Goal: Register for event/course

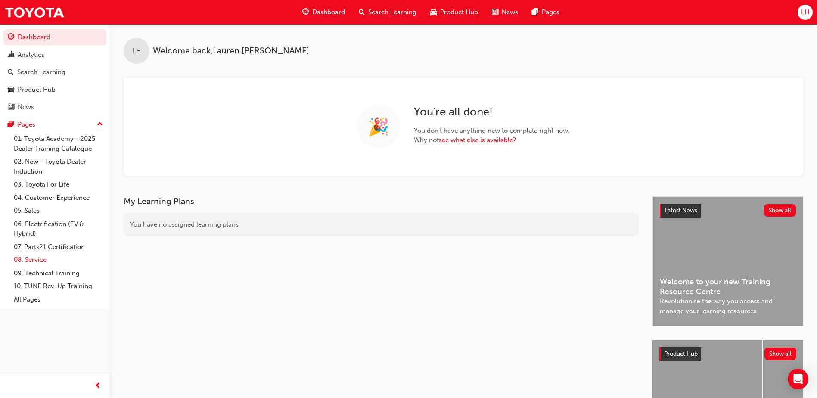
click at [41, 263] on link "08. Service" at bounding box center [58, 259] width 96 height 13
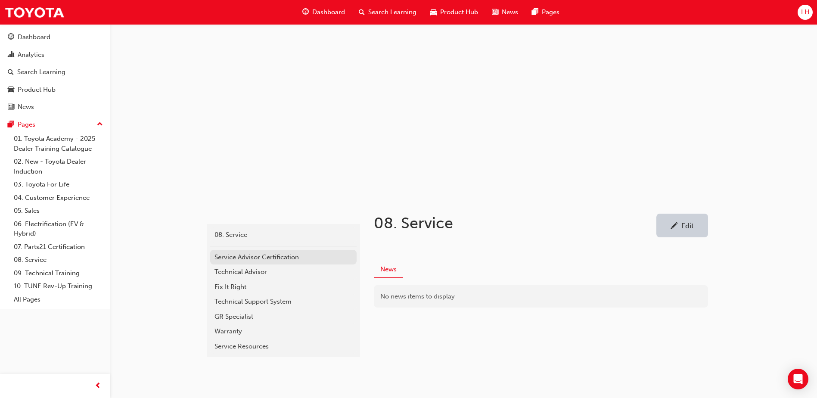
click at [281, 254] on div "Service Advisor Certification" at bounding box center [284, 257] width 138 height 10
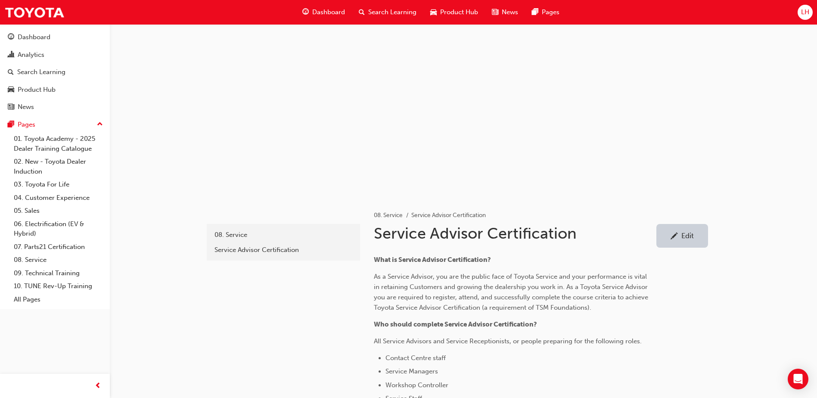
click at [375, 9] on span "Search Learning" at bounding box center [392, 12] width 48 height 10
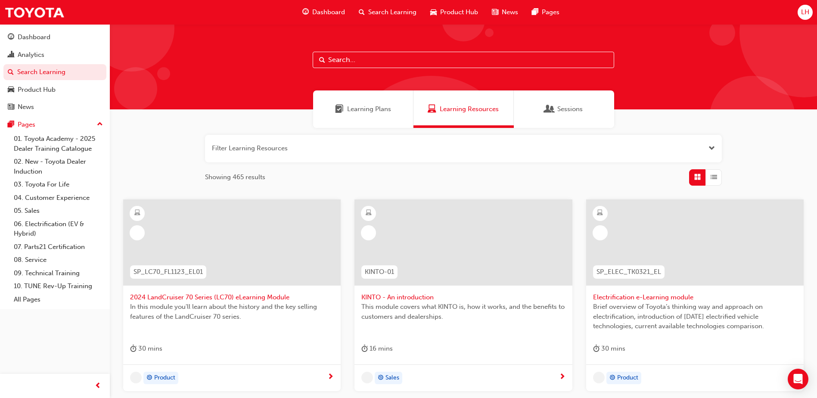
click at [362, 62] on input "text" at bounding box center [464, 60] width 302 height 16
type input "TSA21"
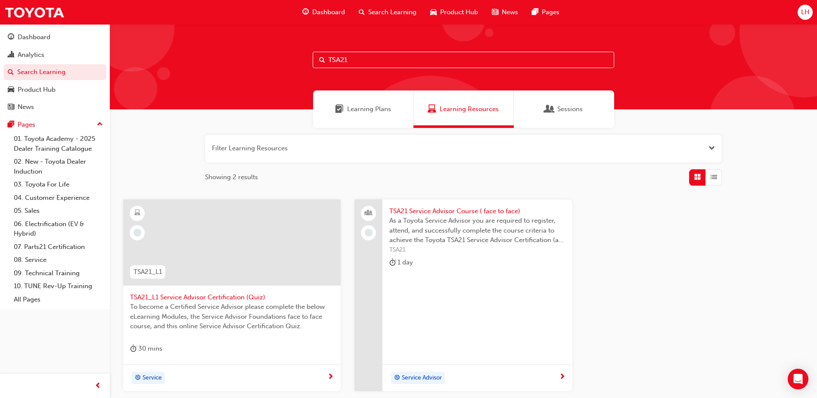
click at [486, 212] on span "TSA21 Service Advisor Course ( face to face)" at bounding box center [478, 211] width 176 height 10
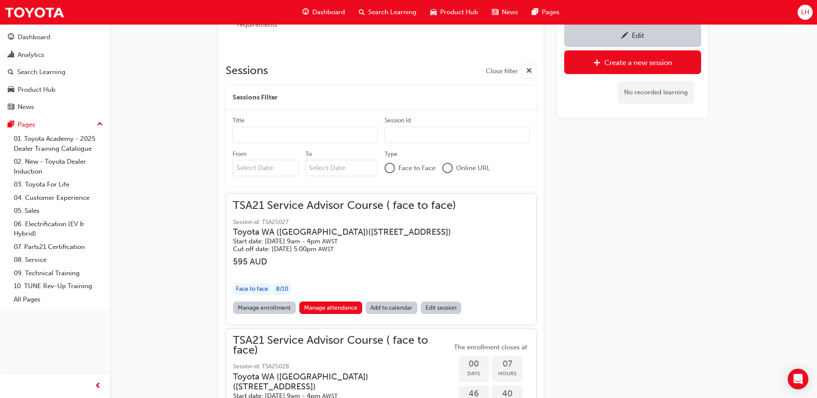
scroll to position [709, 0]
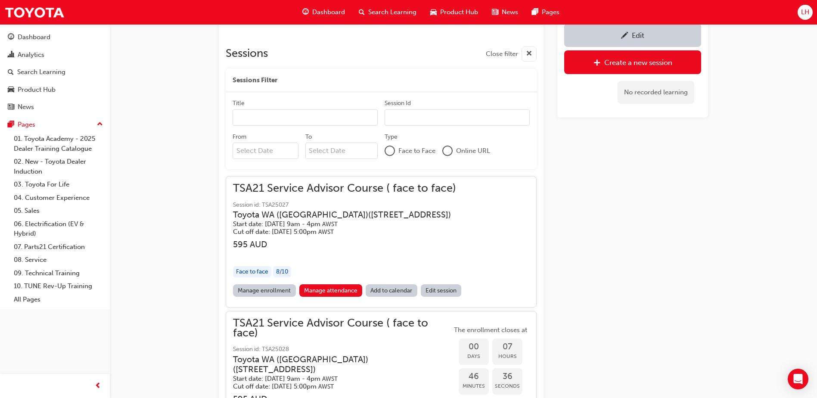
click at [268, 290] on link "Manage enrollment" at bounding box center [264, 290] width 63 height 12
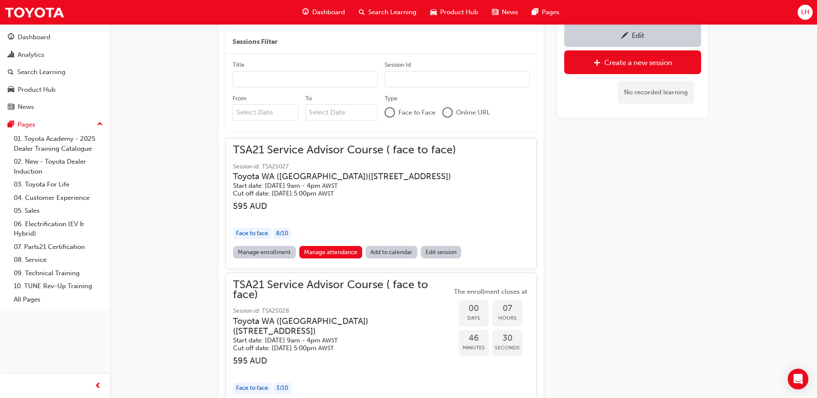
scroll to position [882, 0]
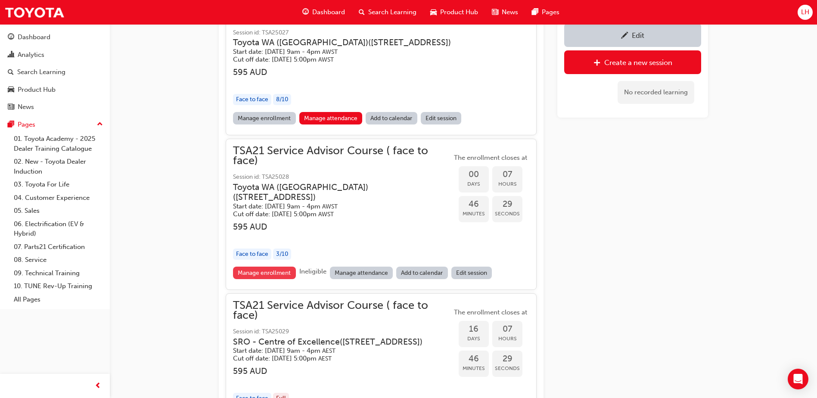
click at [275, 275] on link "Manage enrollment" at bounding box center [264, 273] width 63 height 12
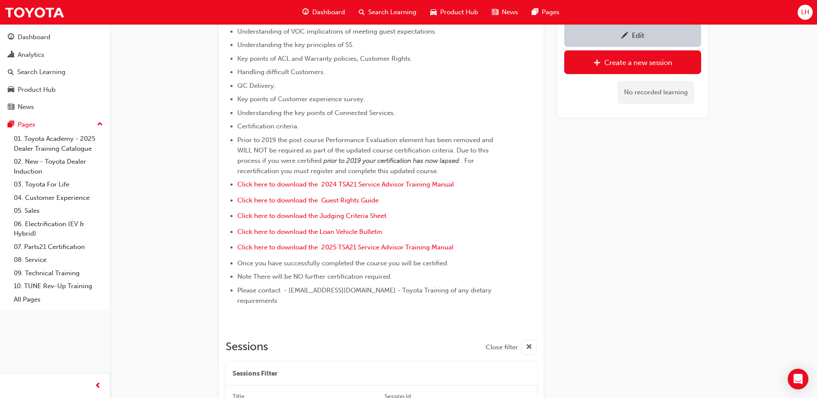
scroll to position [192, 0]
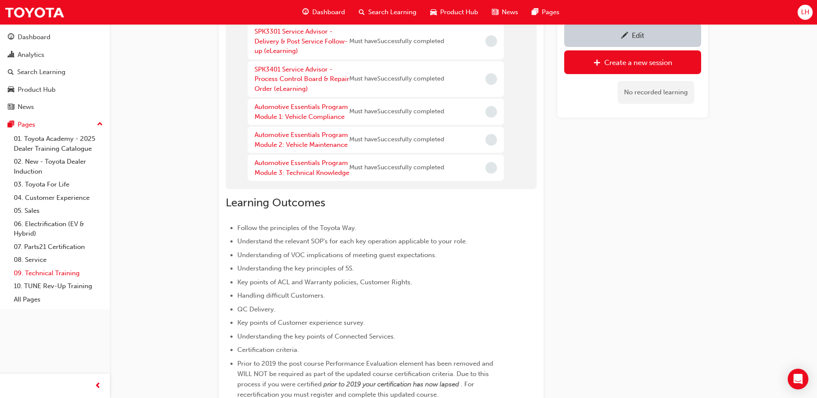
click at [53, 275] on link "09. Technical Training" at bounding box center [58, 273] width 96 height 13
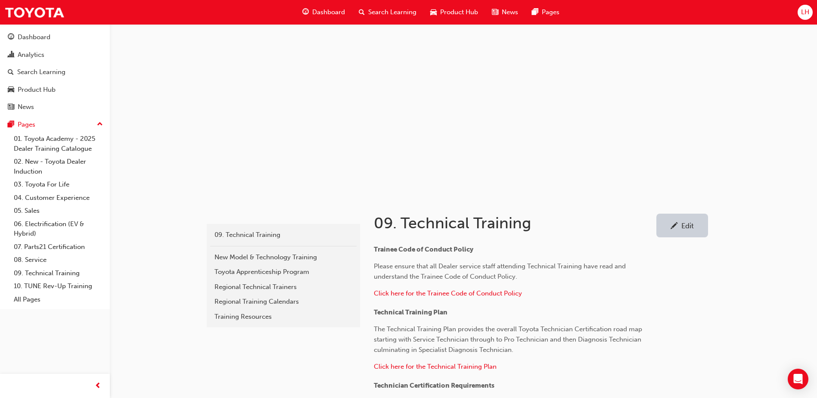
click at [324, 11] on span "Dashboard" at bounding box center [328, 12] width 33 height 10
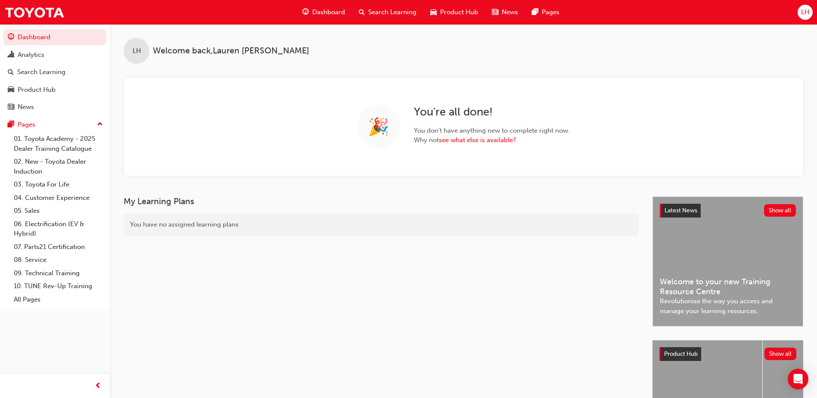
click at [399, 8] on span "Search Learning" at bounding box center [392, 12] width 48 height 10
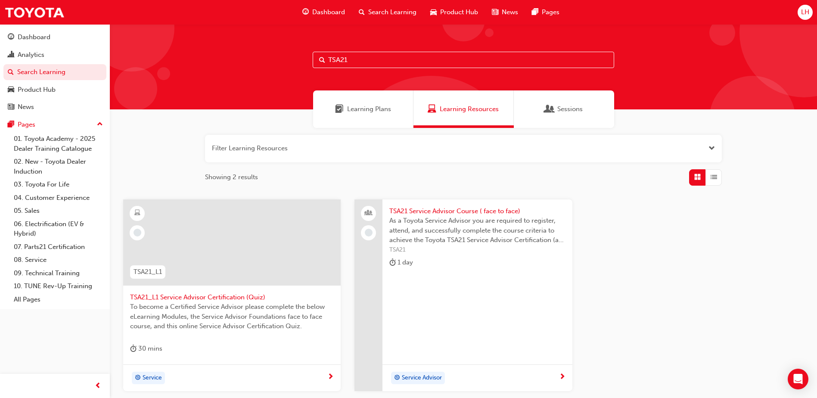
click at [346, 56] on input "TSA21" at bounding box center [464, 60] width 302 height 16
click at [371, 59] on input "TSA21" at bounding box center [464, 60] width 302 height 16
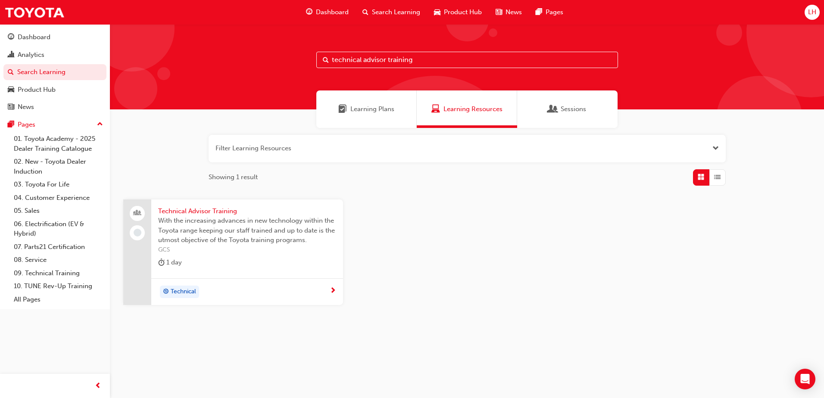
type input "technical advisor training"
click at [220, 210] on span "Technical Advisor Training" at bounding box center [247, 211] width 178 height 10
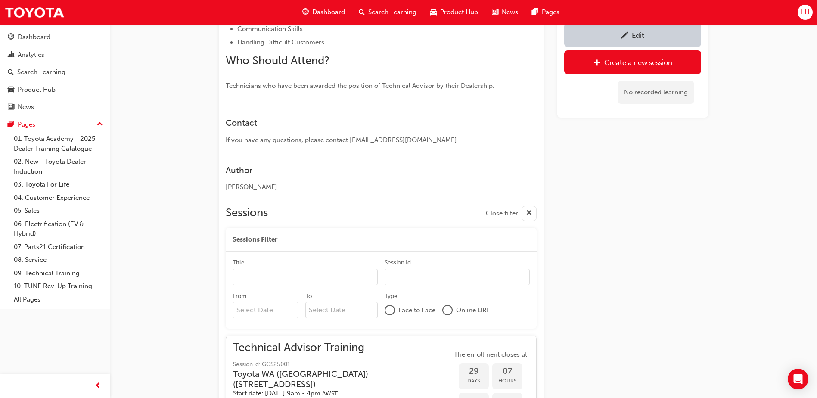
scroll to position [507, 0]
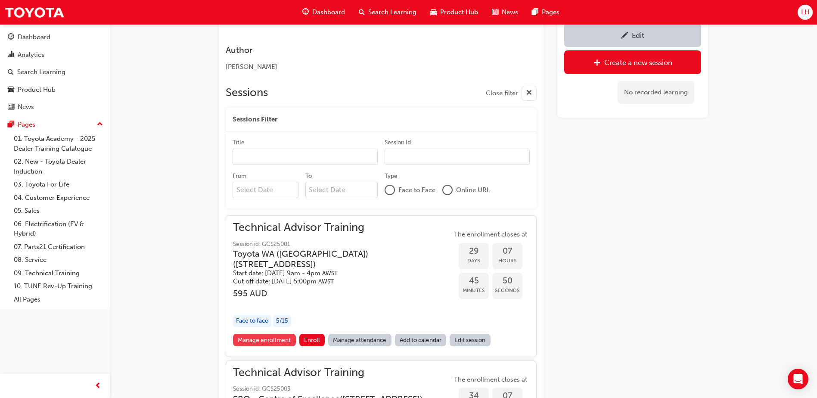
click at [252, 342] on link "Manage enrollment" at bounding box center [264, 340] width 63 height 12
